Goal: Task Accomplishment & Management: Use online tool/utility

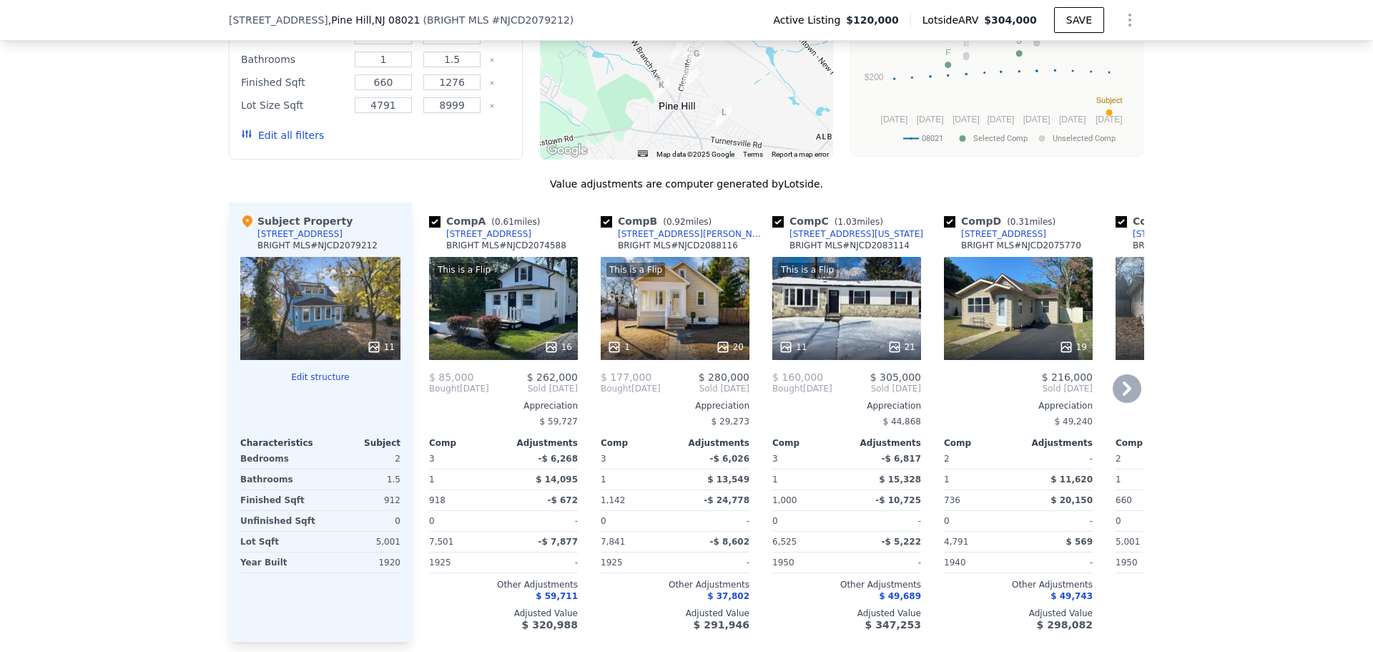
scroll to position [1282, 0]
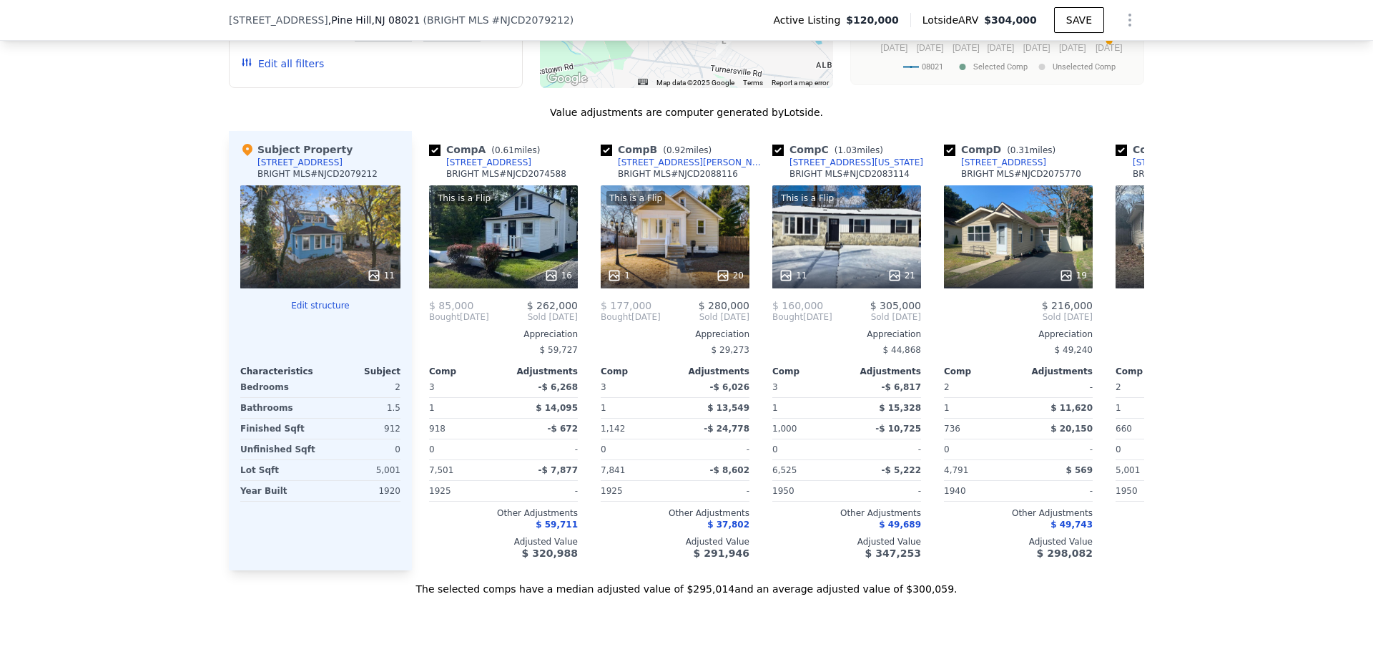
click at [322, 311] on button "Edit structure" at bounding box center [320, 305] width 160 height 11
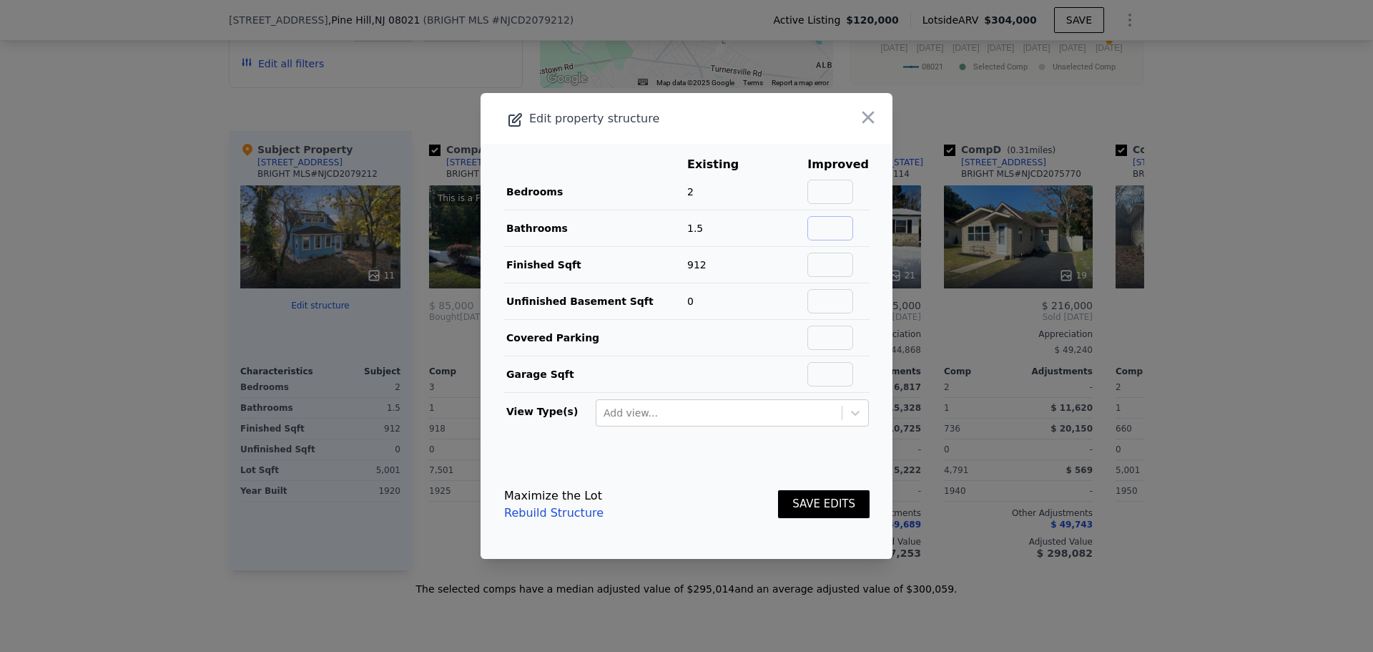
drag, startPoint x: 825, startPoint y: 223, endPoint x: 815, endPoint y: 228, distance: 11.2
click at [825, 223] on input "text" at bounding box center [831, 228] width 46 height 24
type input "1"
click at [804, 502] on button "SAVE EDITS" at bounding box center [824, 504] width 92 height 28
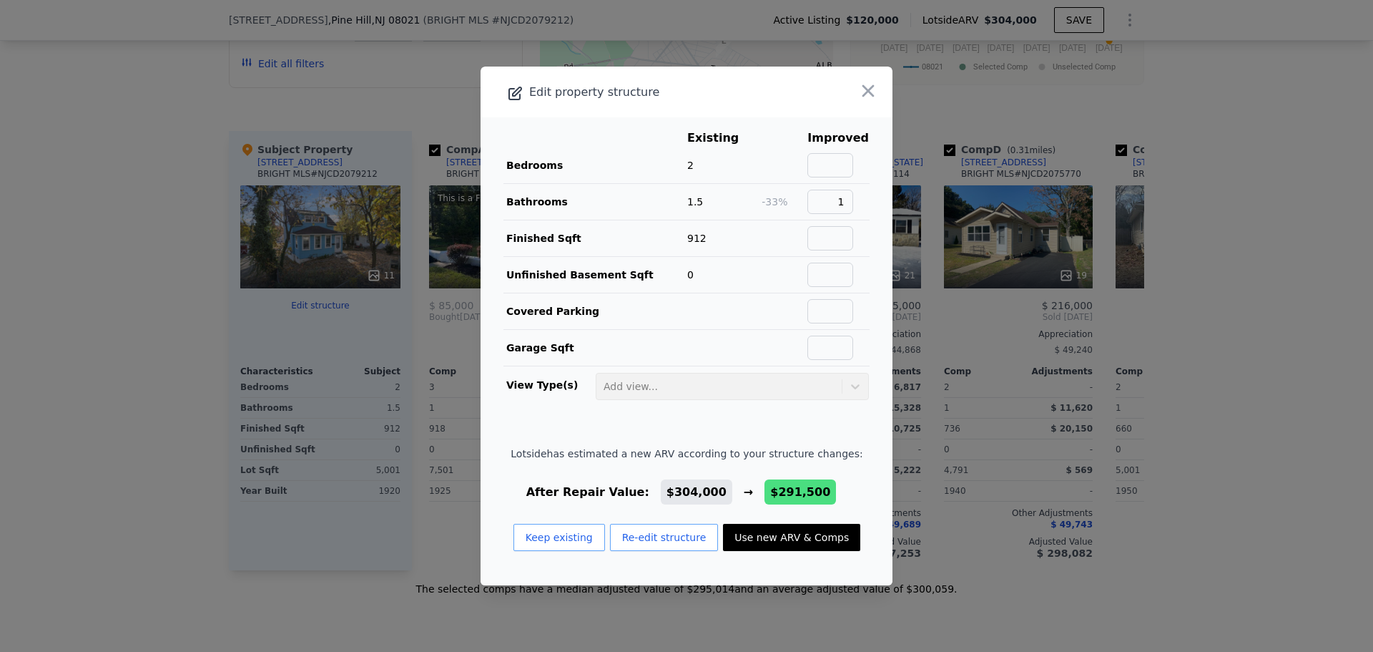
click at [749, 531] on button "Use new ARV & Comps" at bounding box center [791, 537] width 137 height 27
type input "$ 291,500"
type input "$ 144,963"
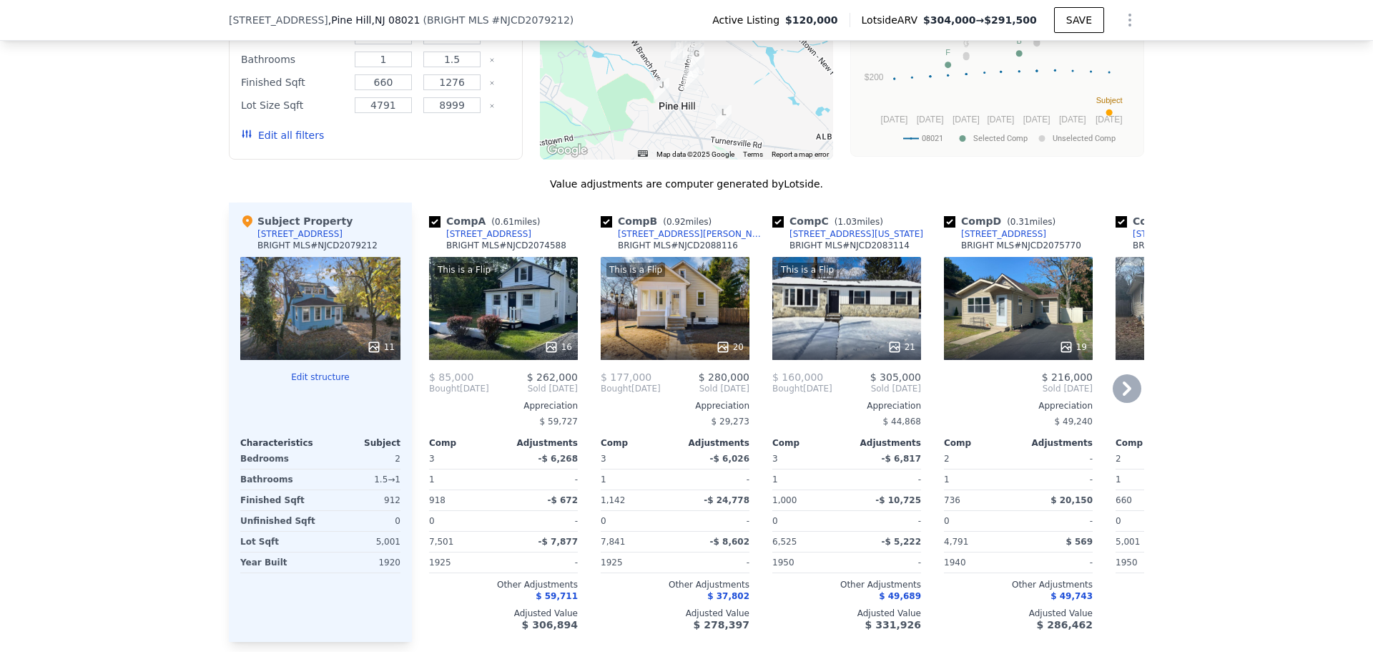
scroll to position [1139, 0]
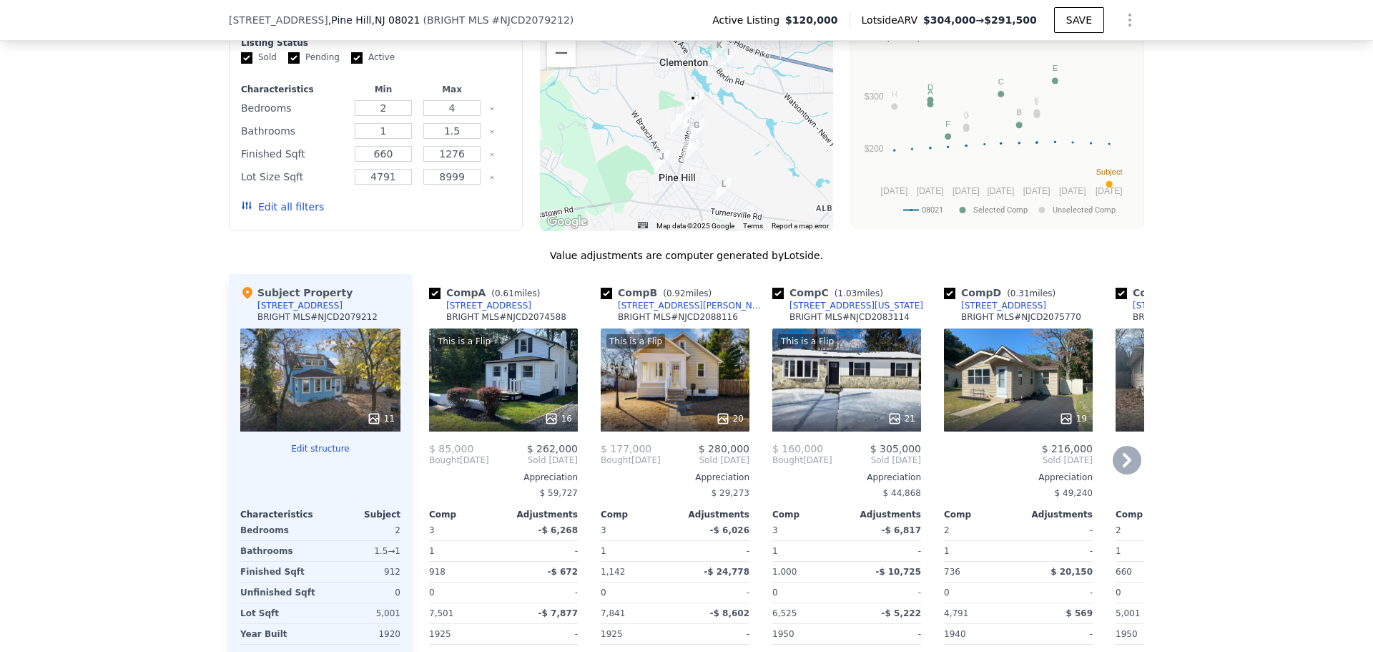
click at [488, 403] on div "This is a Flip 16" at bounding box center [503, 379] width 149 height 103
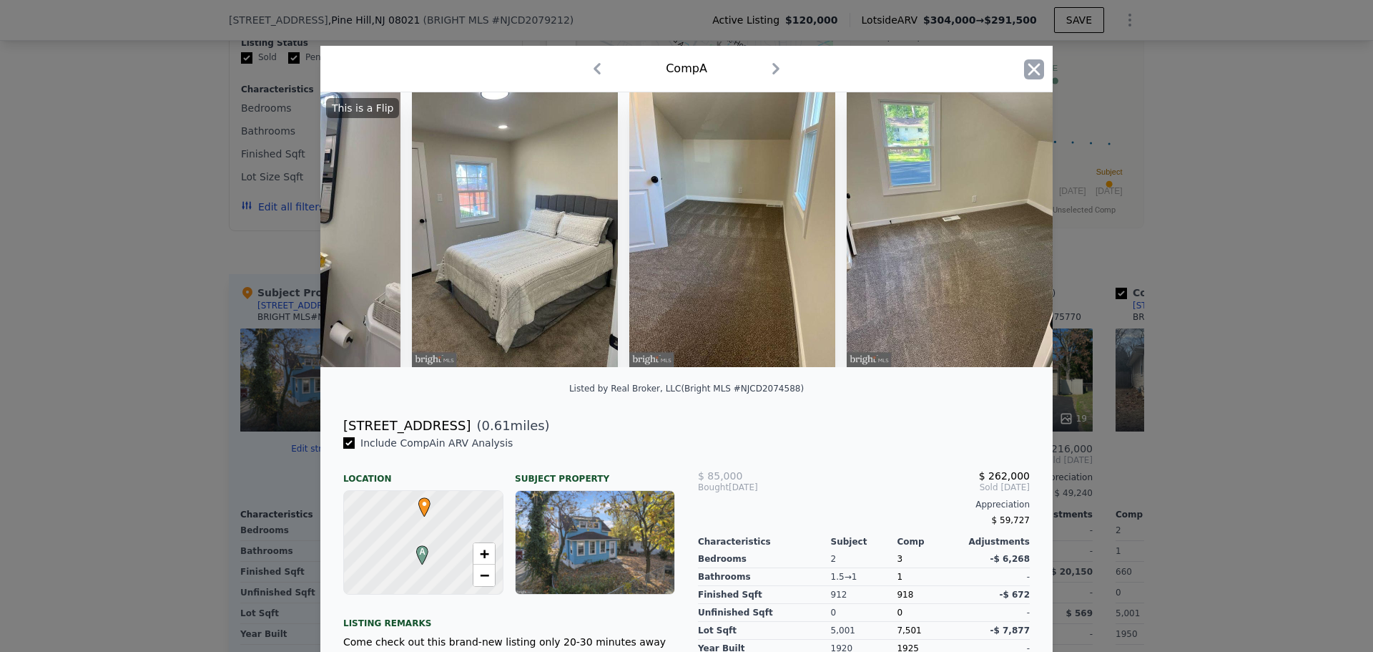
click at [1029, 62] on icon "button" at bounding box center [1034, 69] width 20 height 20
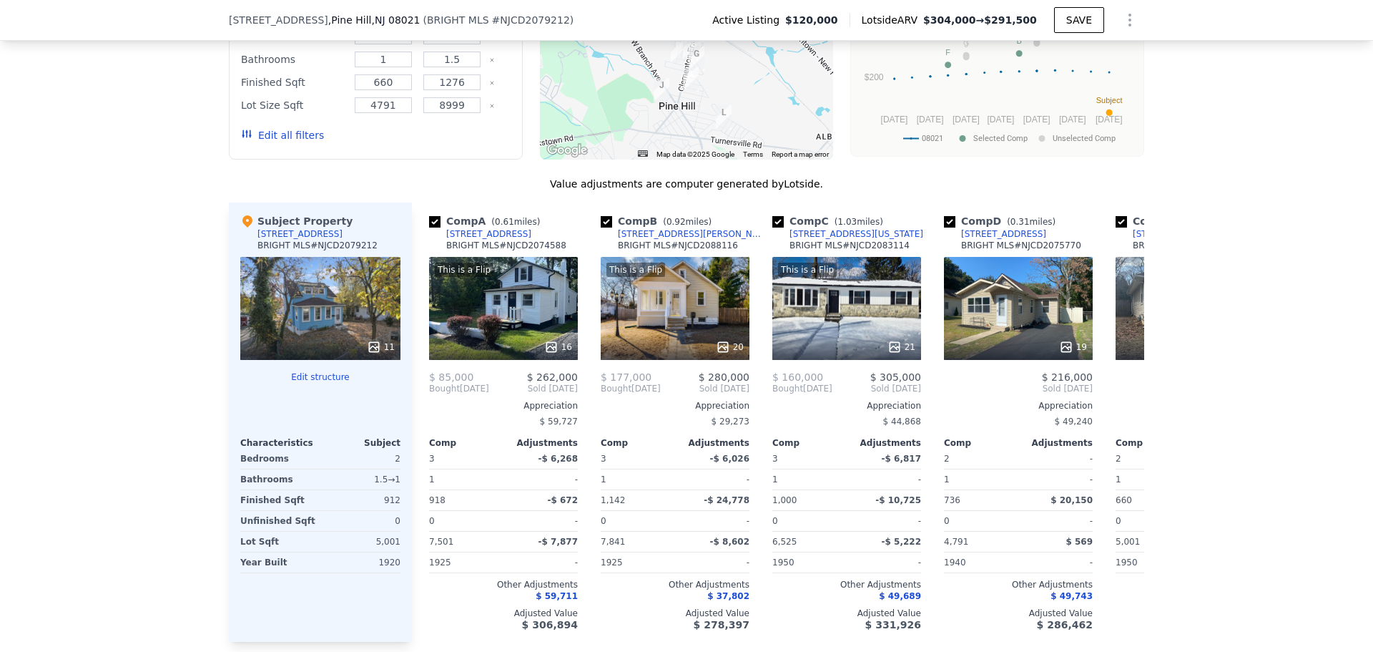
scroll to position [710, 0]
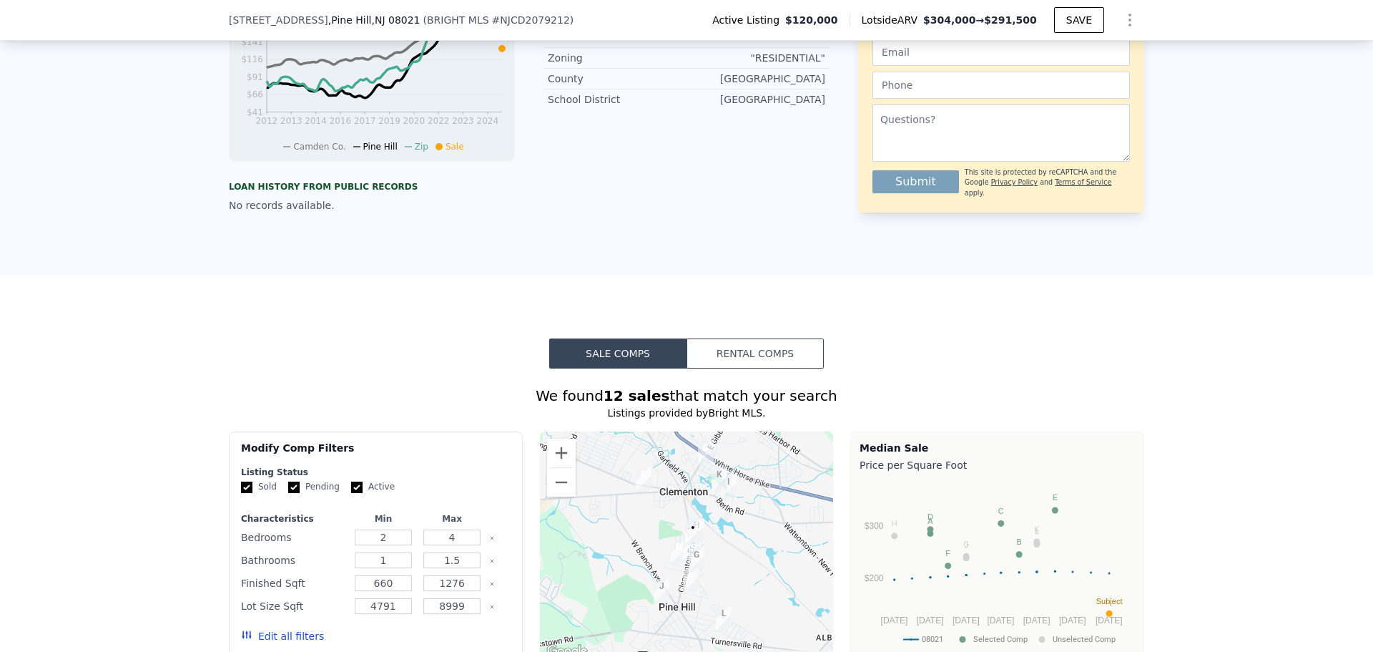
click at [742, 360] on button "Rental Comps" at bounding box center [755, 353] width 137 height 30
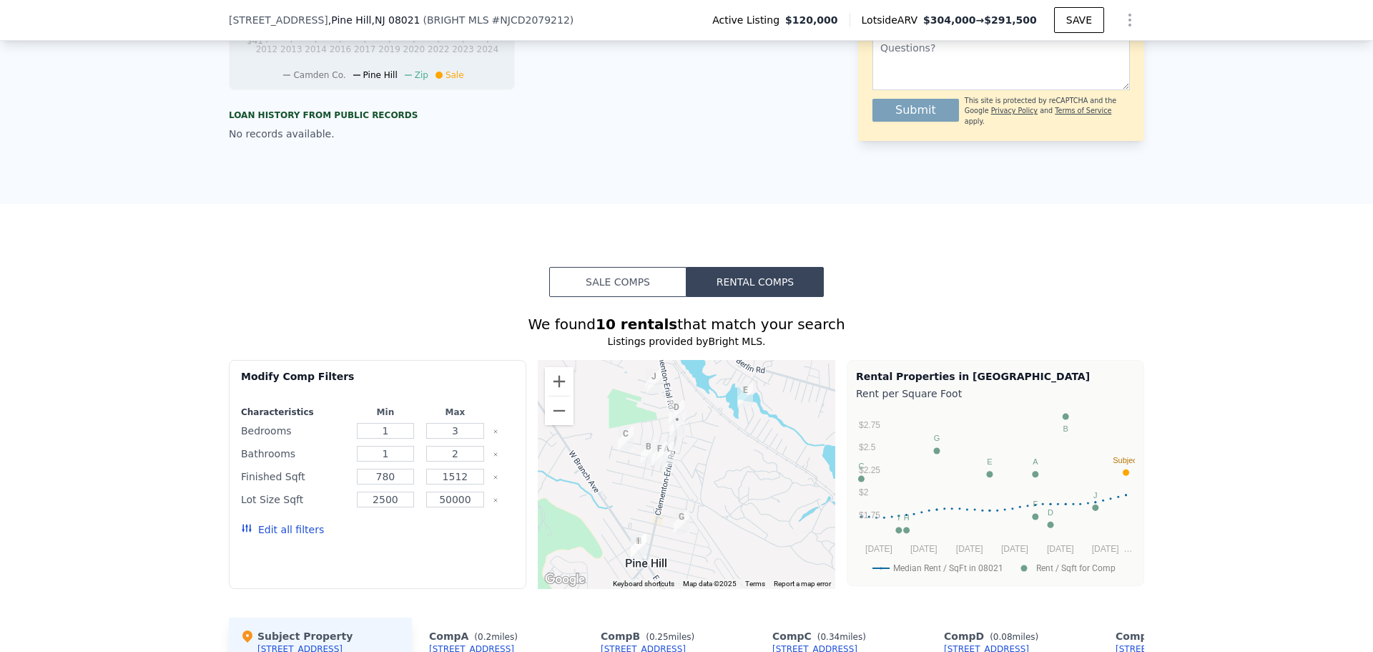
scroll to position [353, 0]
